Goal: Use online tool/utility: Utilize a website feature to perform a specific function

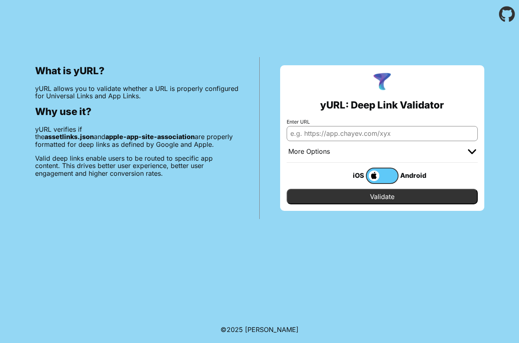
click at [321, 136] on input "Enter URL" at bounding box center [381, 133] width 191 height 15
paste input "[URL][DOMAIN_NAME]"
type input "[URL][DOMAIN_NAME]"
click at [339, 200] on input "Validate" at bounding box center [381, 197] width 191 height 16
